Goal: Find contact information: Find contact information

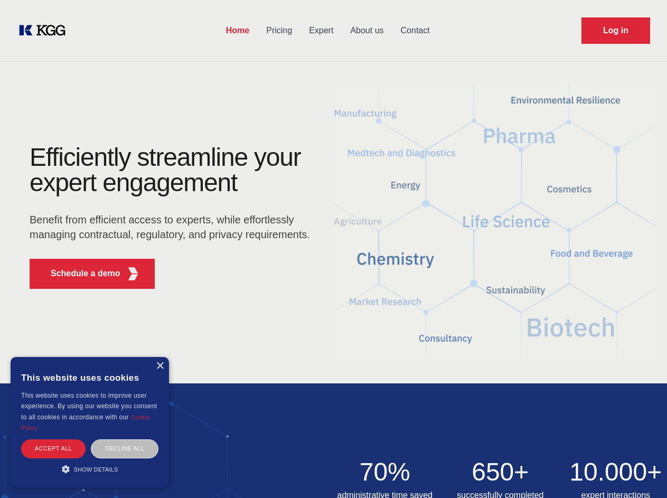
click at [333, 249] on div "Efficiently streamline your expert engagement Benefit from efficient access to …" at bounding box center [173, 221] width 321 height 153
click at [79, 274] on p "Schedule a demo" at bounding box center [86, 273] width 70 height 13
click at [160, 366] on div "× This website uses cookies This website uses cookies to improve user experienc…" at bounding box center [90, 422] width 158 height 130
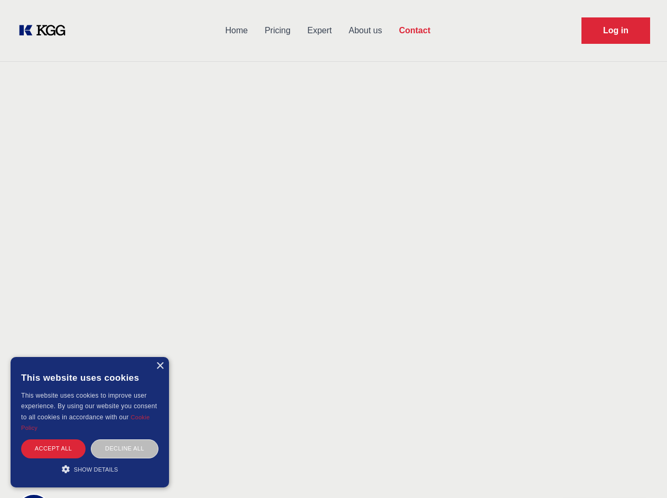
click at [53, 448] on div "Accept all" at bounding box center [53, 448] width 64 height 18
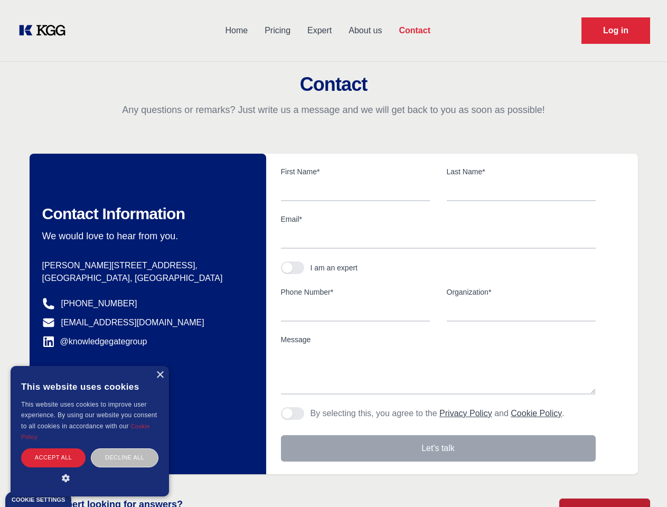
click at [125, 448] on div "Contact Information We would love to hear from you. Postal address [PERSON_NAME…" at bounding box center [148, 314] width 237 height 321
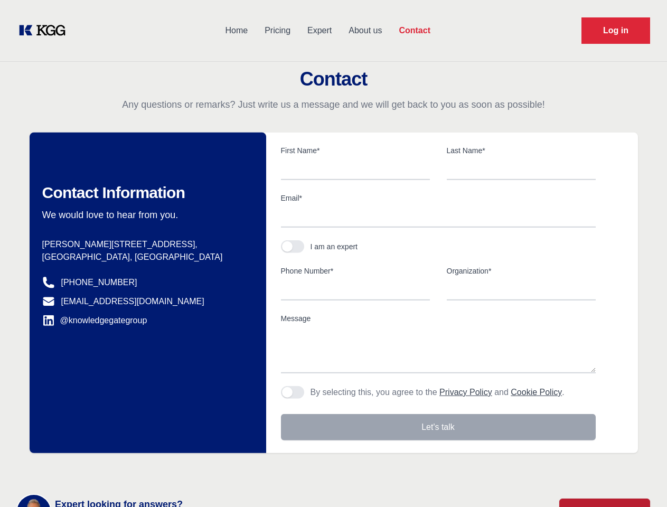
click at [90, 469] on main "Contact Any questions or remarks? Just write us a message and we will get back …" at bounding box center [333, 275] width 667 height 550
